Goal: Task Accomplishment & Management: Use online tool/utility

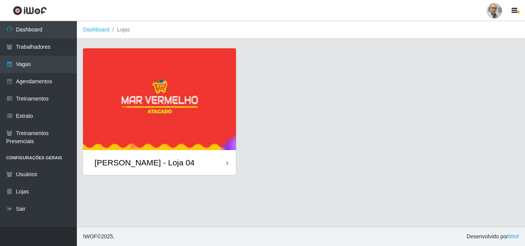
click at [204, 110] on img at bounding box center [159, 99] width 153 height 102
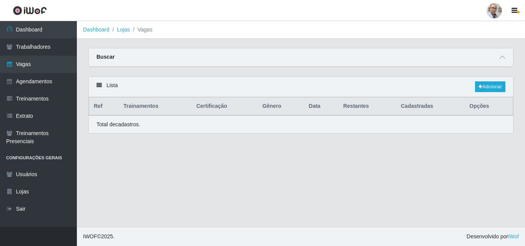
click at [204, 110] on th "Certificação" at bounding box center [225, 107] width 66 height 18
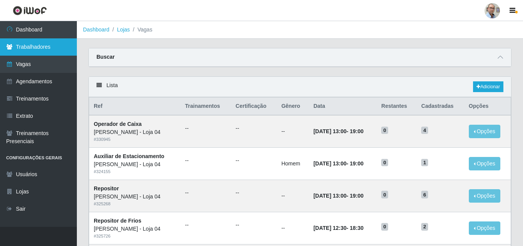
click at [46, 48] on link "Trabalhadores" at bounding box center [38, 46] width 77 height 17
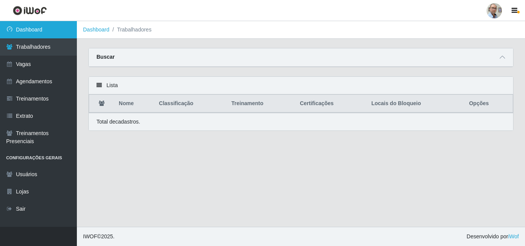
click at [36, 34] on link "Dashboard" at bounding box center [38, 29] width 77 height 17
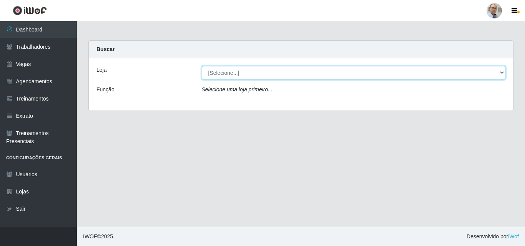
click at [503, 73] on select "[Selecione...] Mar Vermelho - Loja 04" at bounding box center [354, 72] width 304 height 13
select select "251"
click at [202, 66] on select "[Selecione...] Mar Vermelho - Loja 04" at bounding box center [354, 72] width 304 height 13
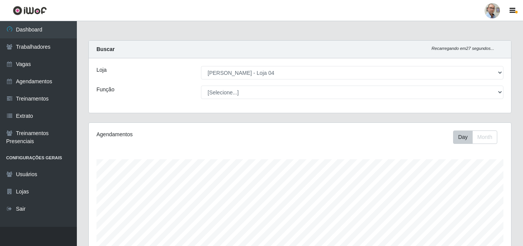
click at [359, 145] on div "Agendamentos Day Month" at bounding box center [300, 203] width 423 height 160
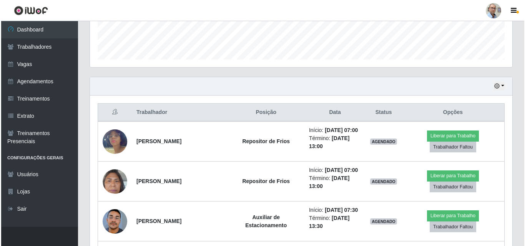
scroll to position [231, 0]
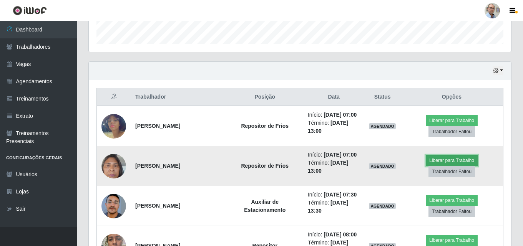
click at [447, 160] on button "Liberar para Trabalho" at bounding box center [452, 160] width 52 height 11
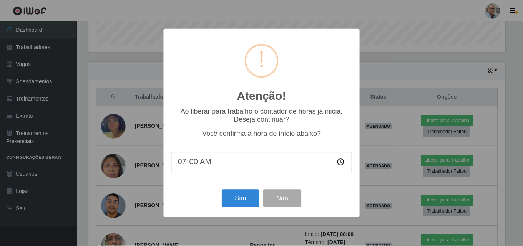
scroll to position [160, 419]
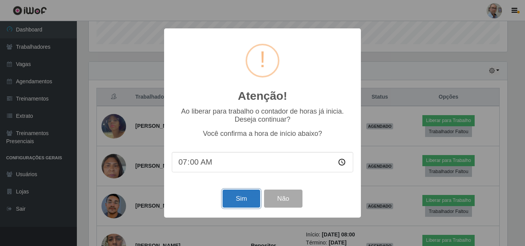
click at [246, 199] on button "Sim" at bounding box center [241, 199] width 37 height 18
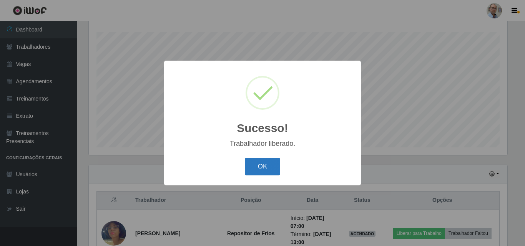
click at [261, 175] on button "OK" at bounding box center [263, 167] width 36 height 18
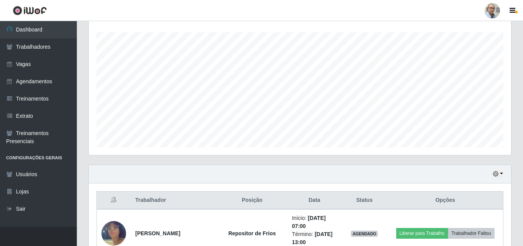
scroll to position [166, 0]
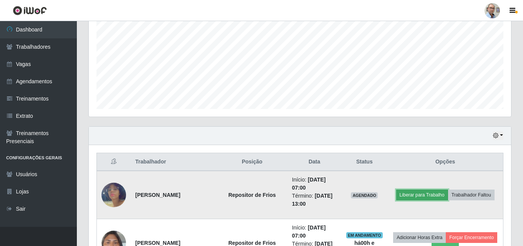
click at [418, 196] on button "Liberar para Trabalho" at bounding box center [422, 195] width 52 height 11
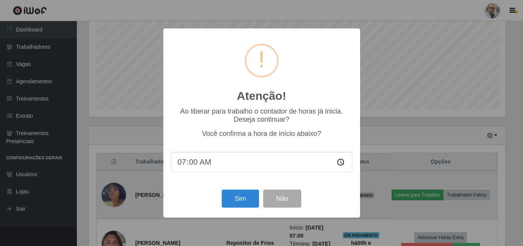
scroll to position [160, 419]
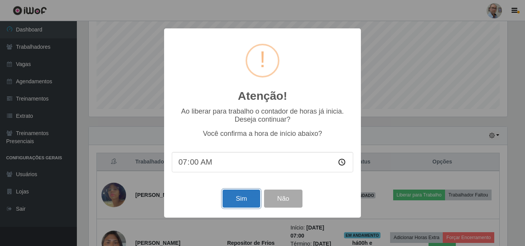
click at [241, 197] on button "Sim" at bounding box center [241, 199] width 37 height 18
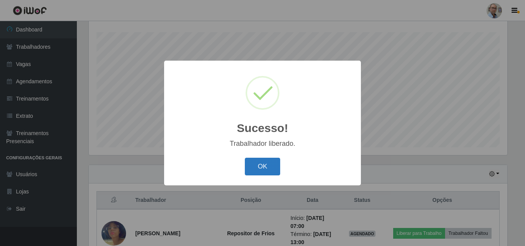
click at [263, 160] on button "OK" at bounding box center [263, 167] width 36 height 18
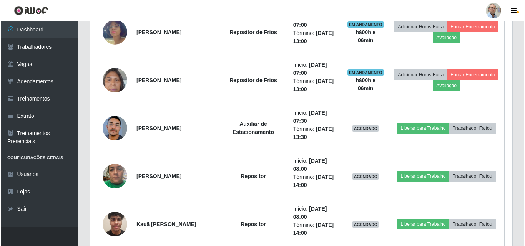
scroll to position [358, 0]
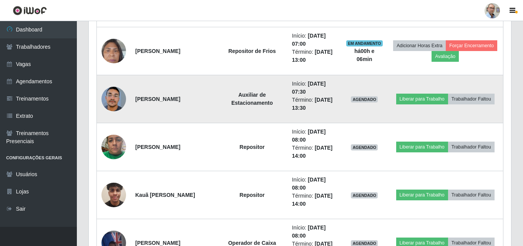
click at [108, 100] on img at bounding box center [114, 99] width 25 height 53
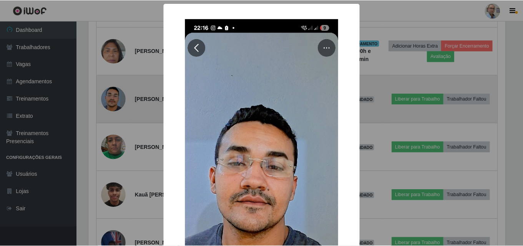
scroll to position [160, 419]
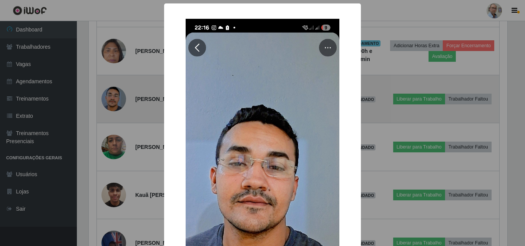
click at [108, 100] on div "× OK Cancel" at bounding box center [262, 123] width 525 height 246
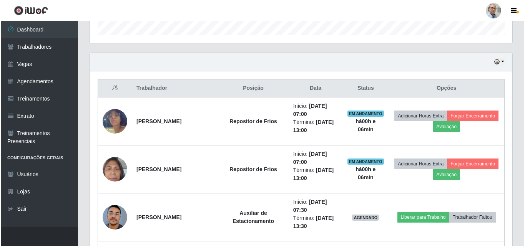
scroll to position [243, 0]
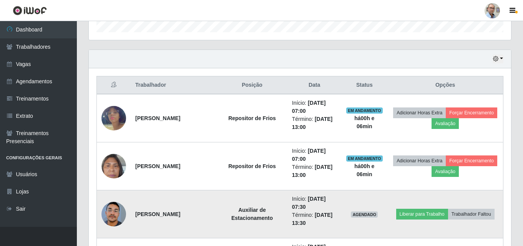
click at [109, 215] on img at bounding box center [114, 214] width 25 height 53
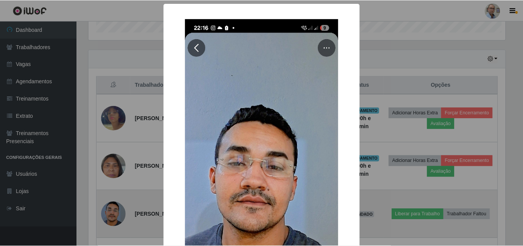
scroll to position [160, 419]
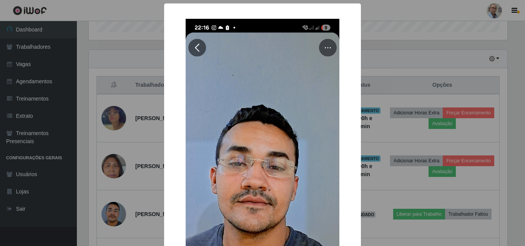
click at [113, 214] on div "× OK Cancel" at bounding box center [262, 123] width 525 height 246
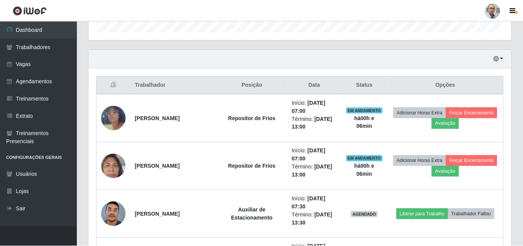
scroll to position [160, 423]
